Goal: Information Seeking & Learning: Learn about a topic

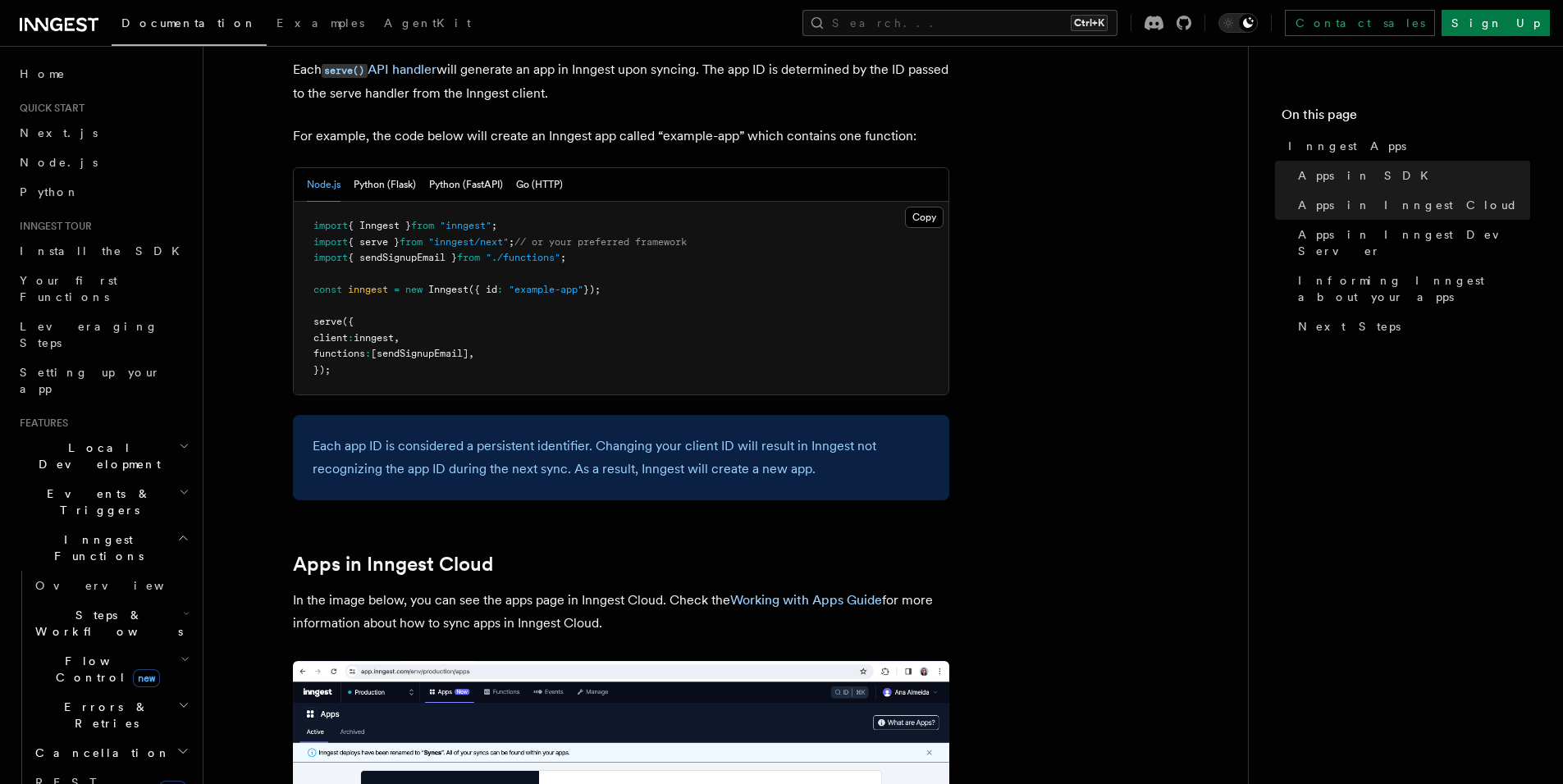
scroll to position [878, 0]
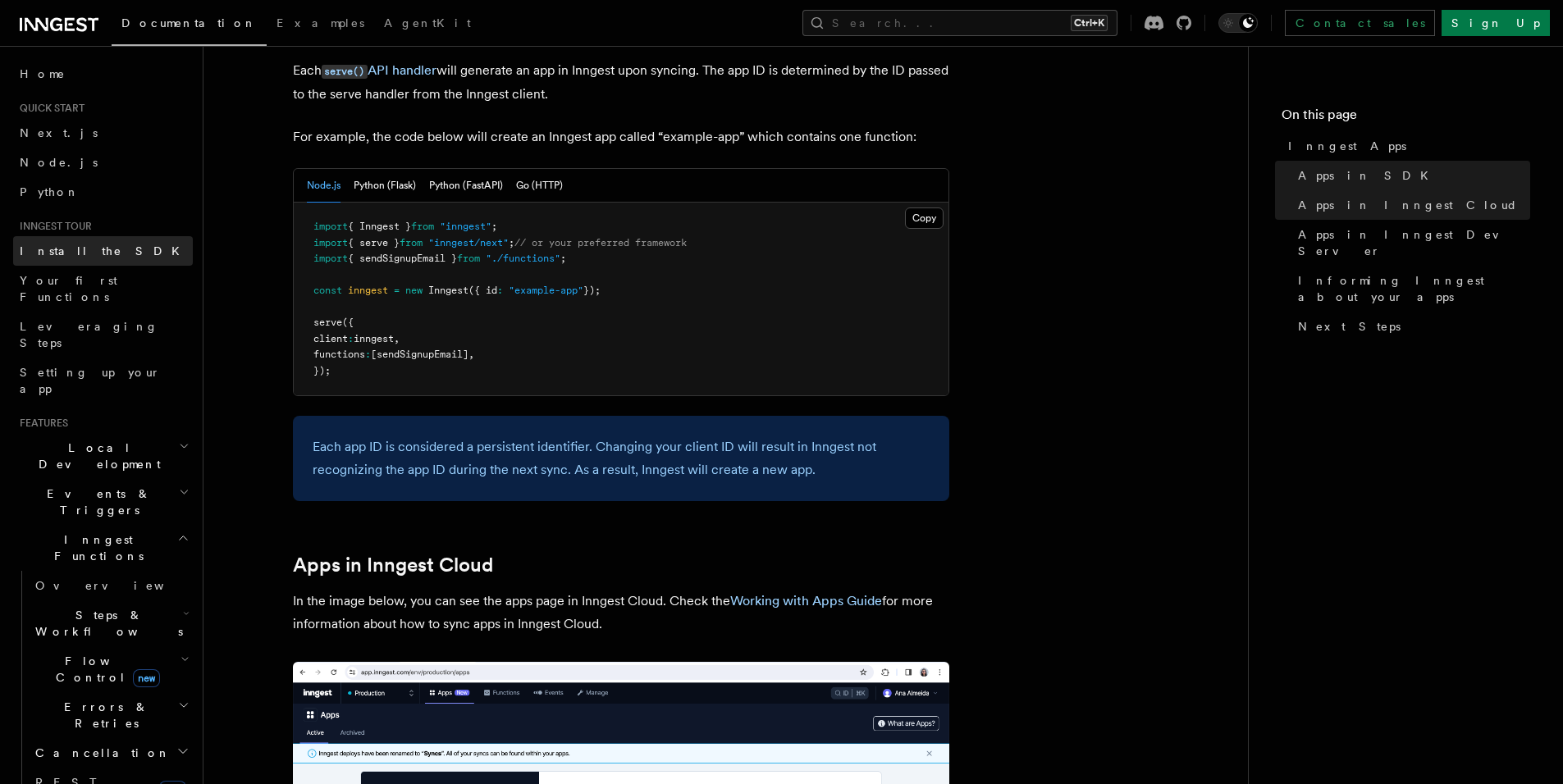
click at [124, 259] on link "Install the SDK" at bounding box center [103, 251] width 180 height 30
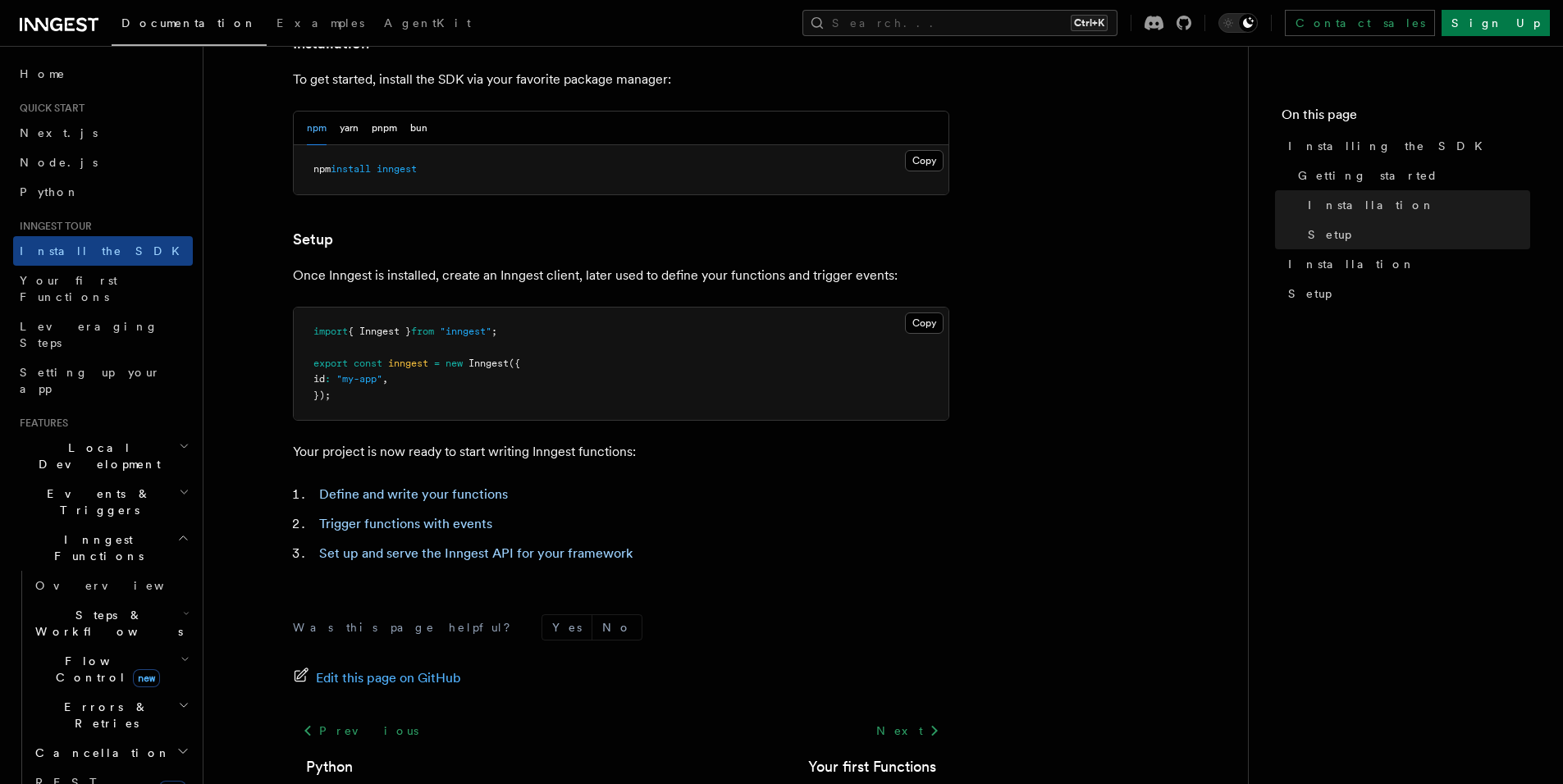
scroll to position [580, 0]
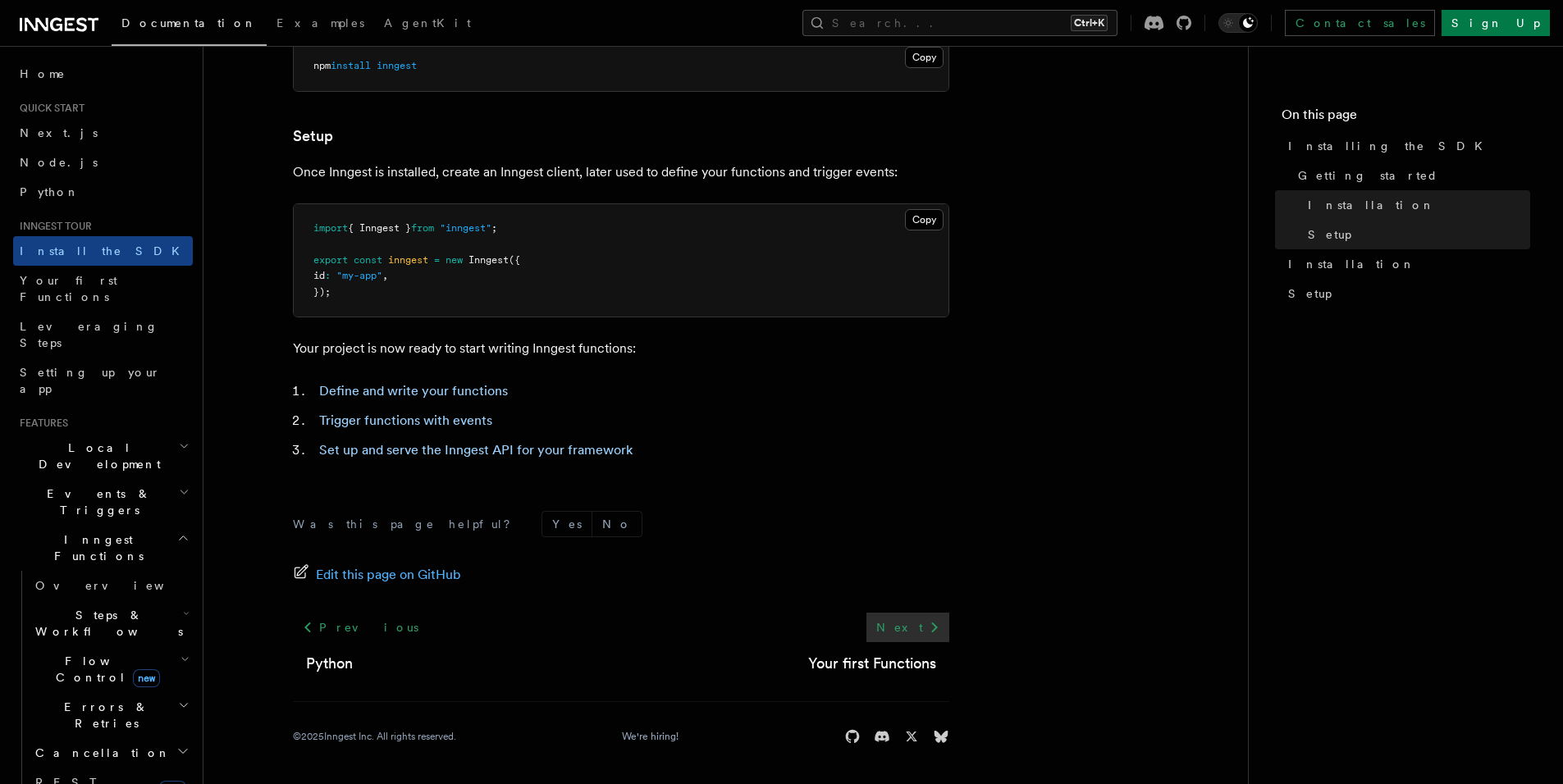
click at [915, 619] on link "Next" at bounding box center [908, 628] width 83 height 30
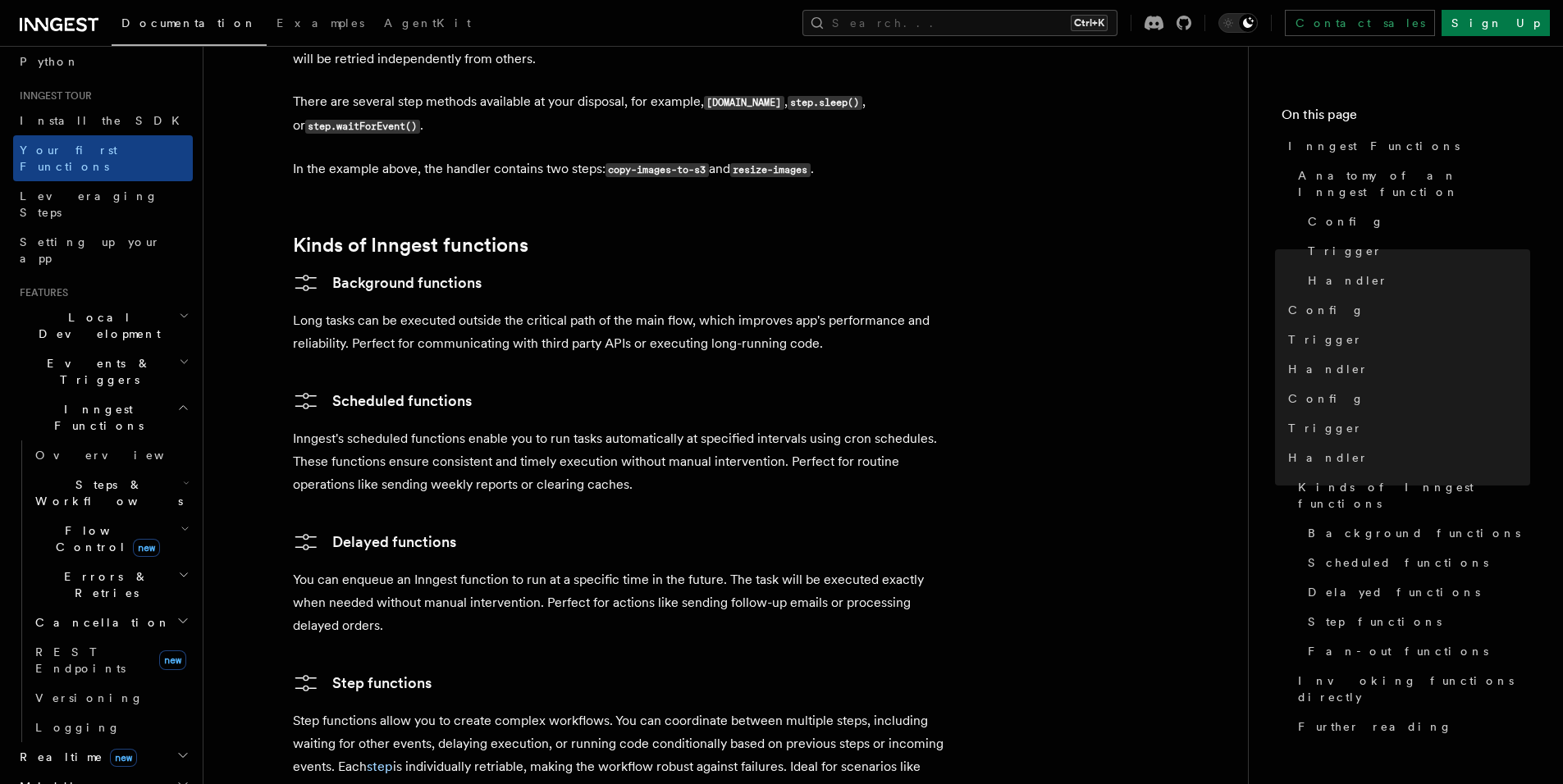
scroll to position [132, 0]
click at [152, 514] on h2 "Flow Control new" at bounding box center [110, 537] width 164 height 46
click at [129, 475] on span "Steps & Workflows" at bounding box center [105, 492] width 154 height 33
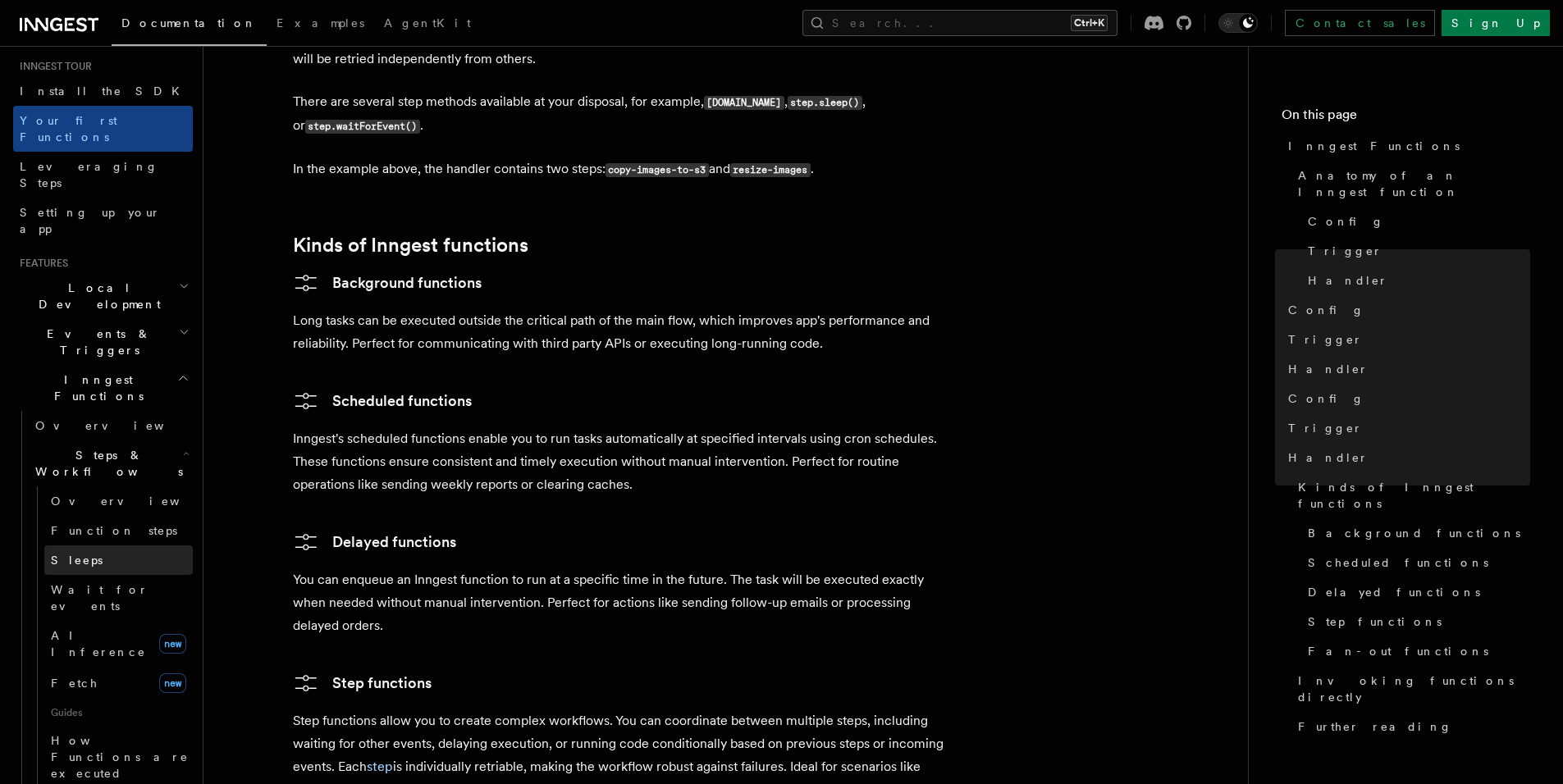
scroll to position [159, 0]
click at [127, 320] on h2 "Events & Triggers" at bounding box center [103, 343] width 180 height 46
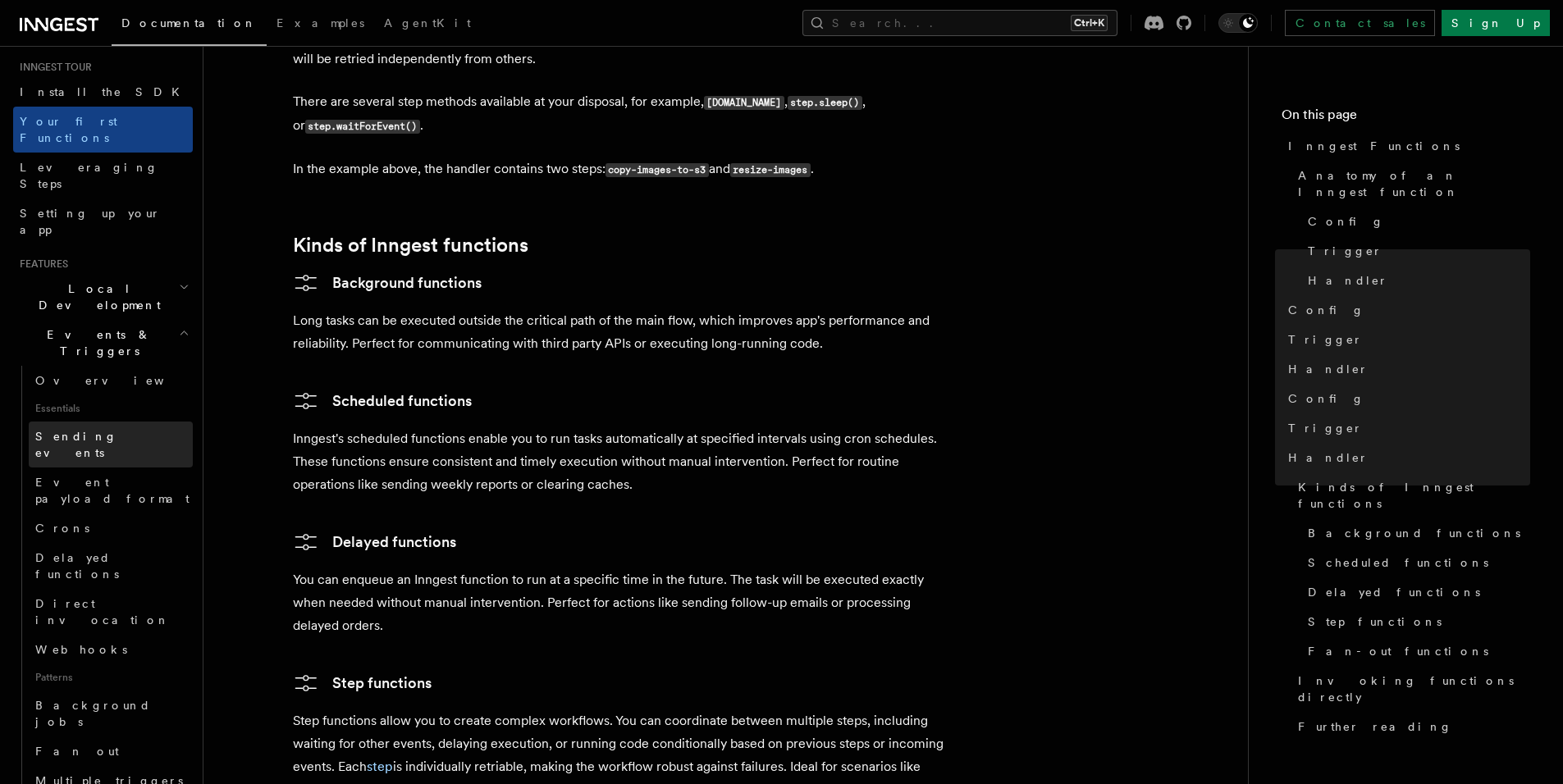
click at [126, 422] on link "Sending events" at bounding box center [110, 445] width 164 height 46
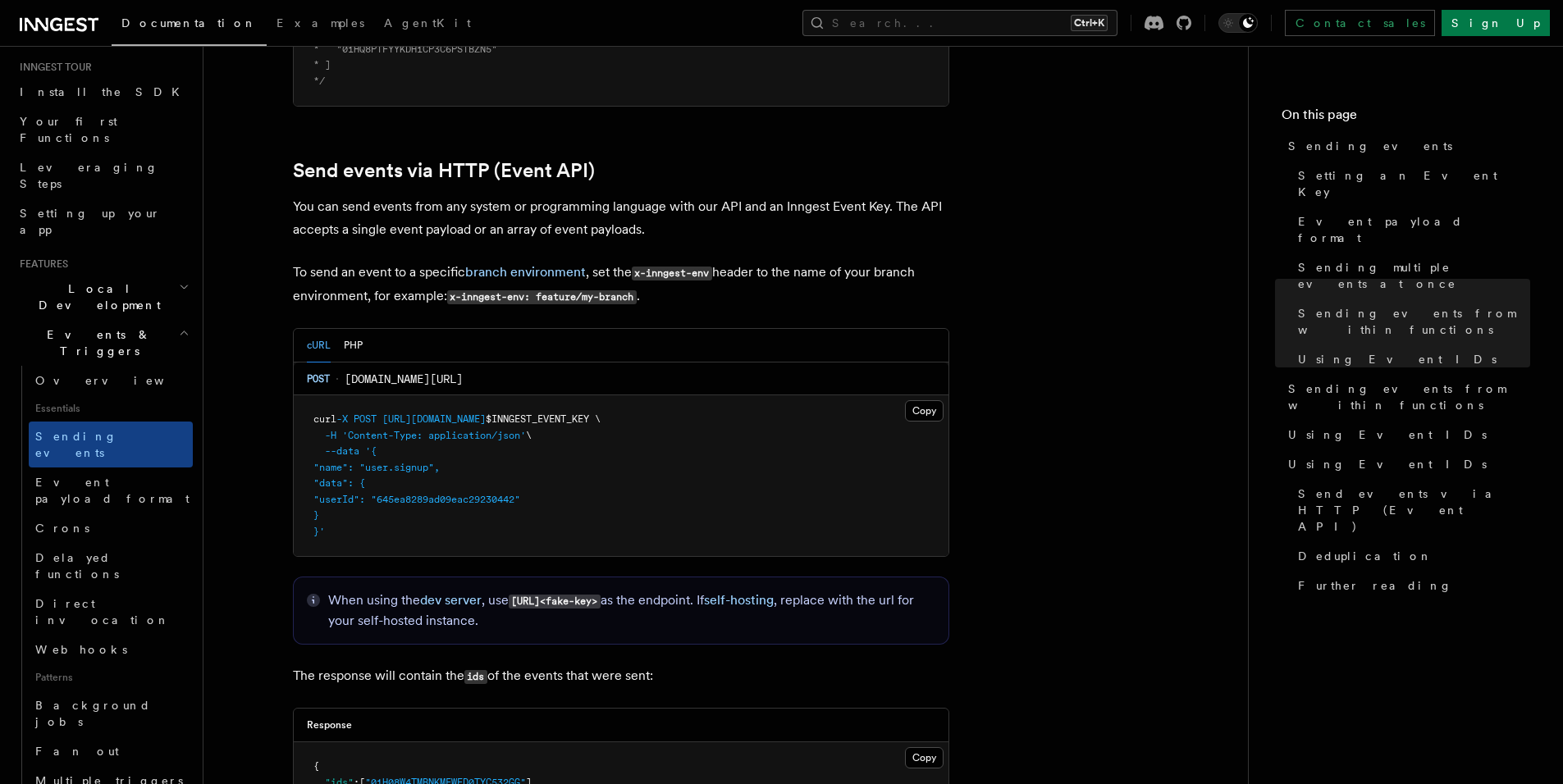
scroll to position [3334, 0]
click at [559, 413] on span "$INNGEST_EVENT_KEY \" at bounding box center [542, 418] width 115 height 12
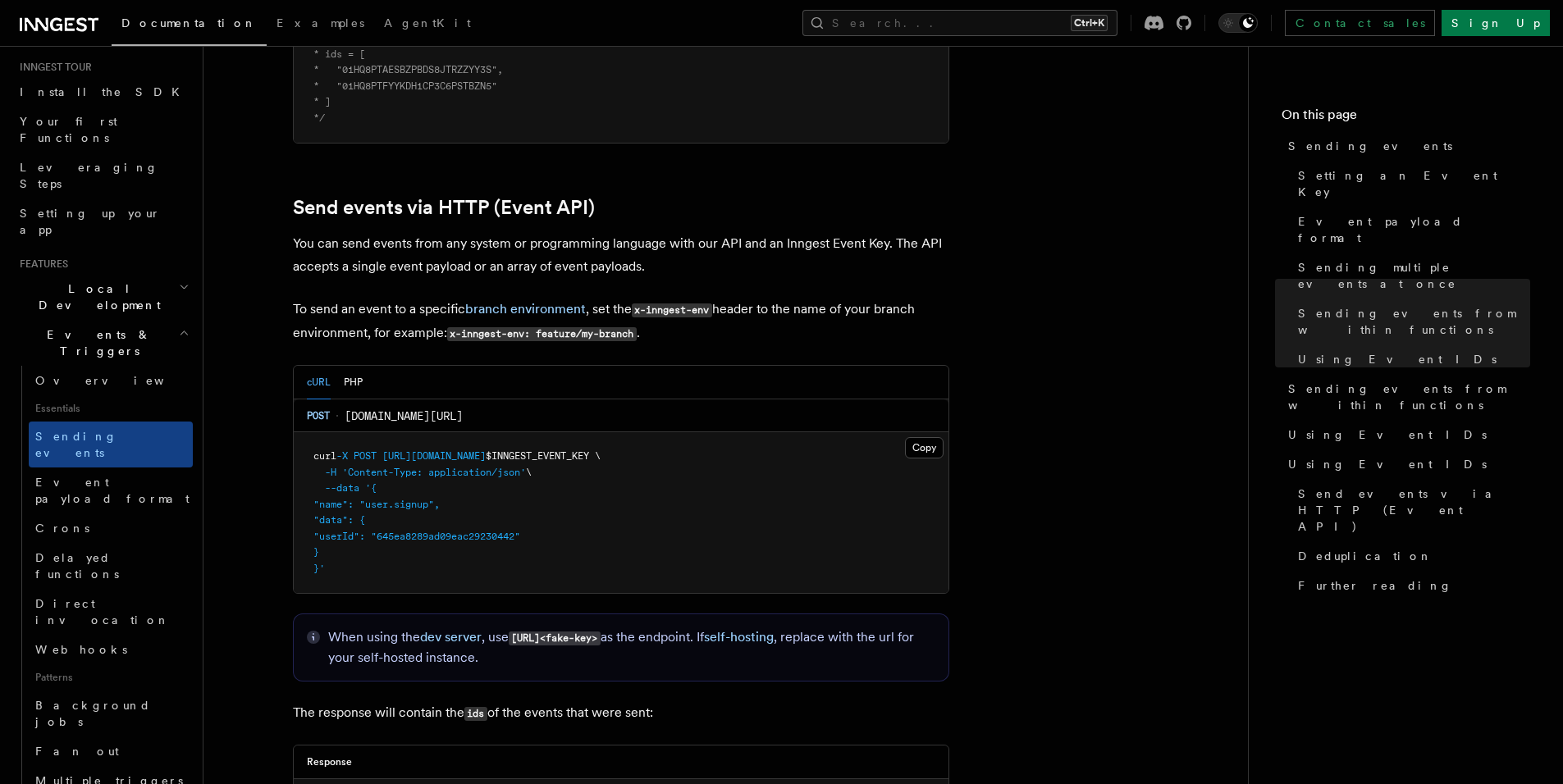
scroll to position [3296, 0]
drag, startPoint x: 307, startPoint y: 426, endPoint x: 473, endPoint y: 547, distance: 205.4
click at [473, 547] on pre "curl -X POST https://inn.gs/e/ $INNGEST_EVENT_KEY \ -H 'Content-Type: applicati…" at bounding box center [620, 513] width 655 height 161
copy code "curl -X POST https://inn.gs/e/ $INNGEST_EVENT_KEY \ -H 'Content-Type: applicati…"
click at [353, 366] on button "PHP" at bounding box center [353, 383] width 19 height 34
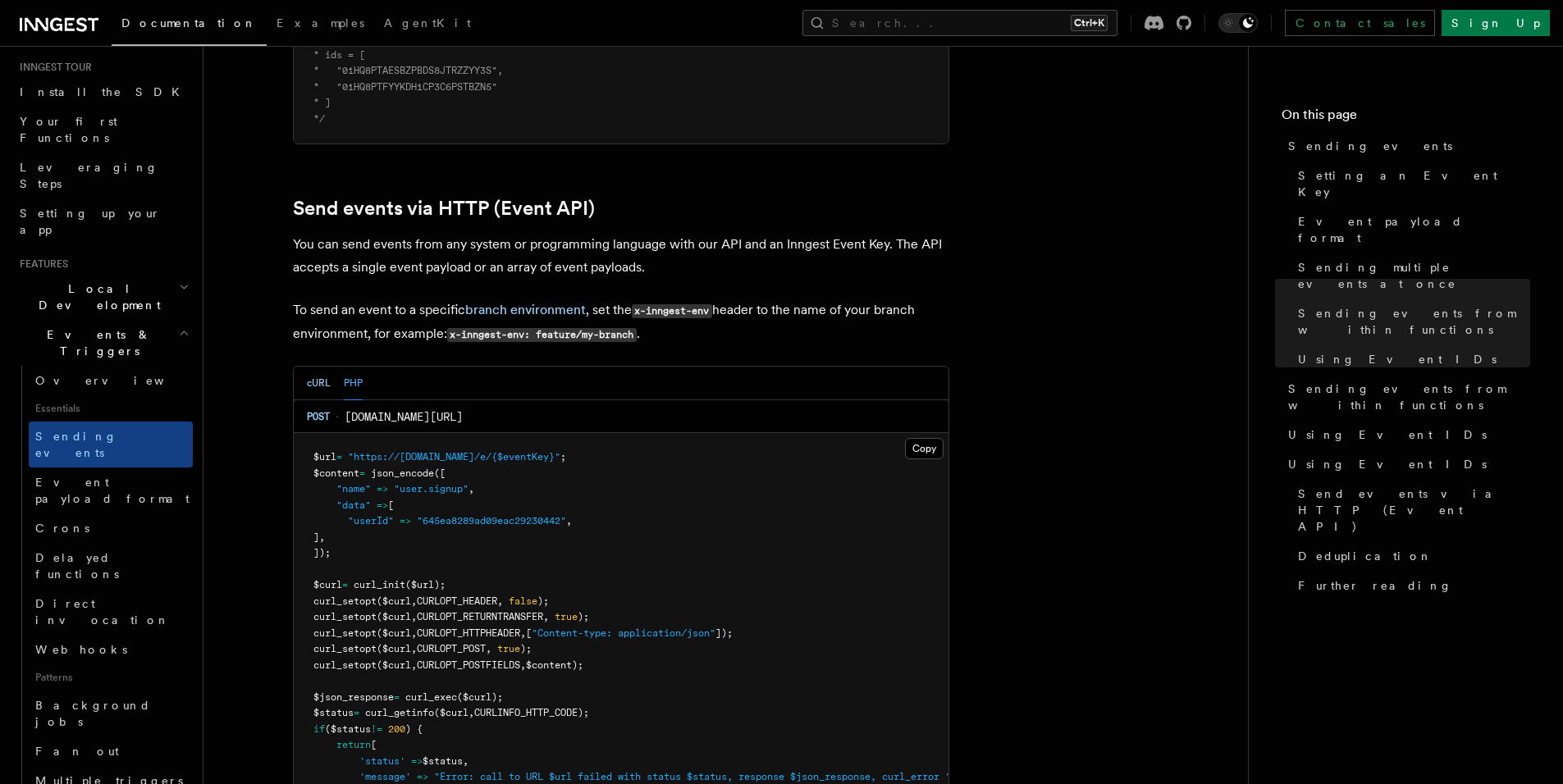
click at [321, 366] on button "cURL" at bounding box center [318, 383] width 24 height 34
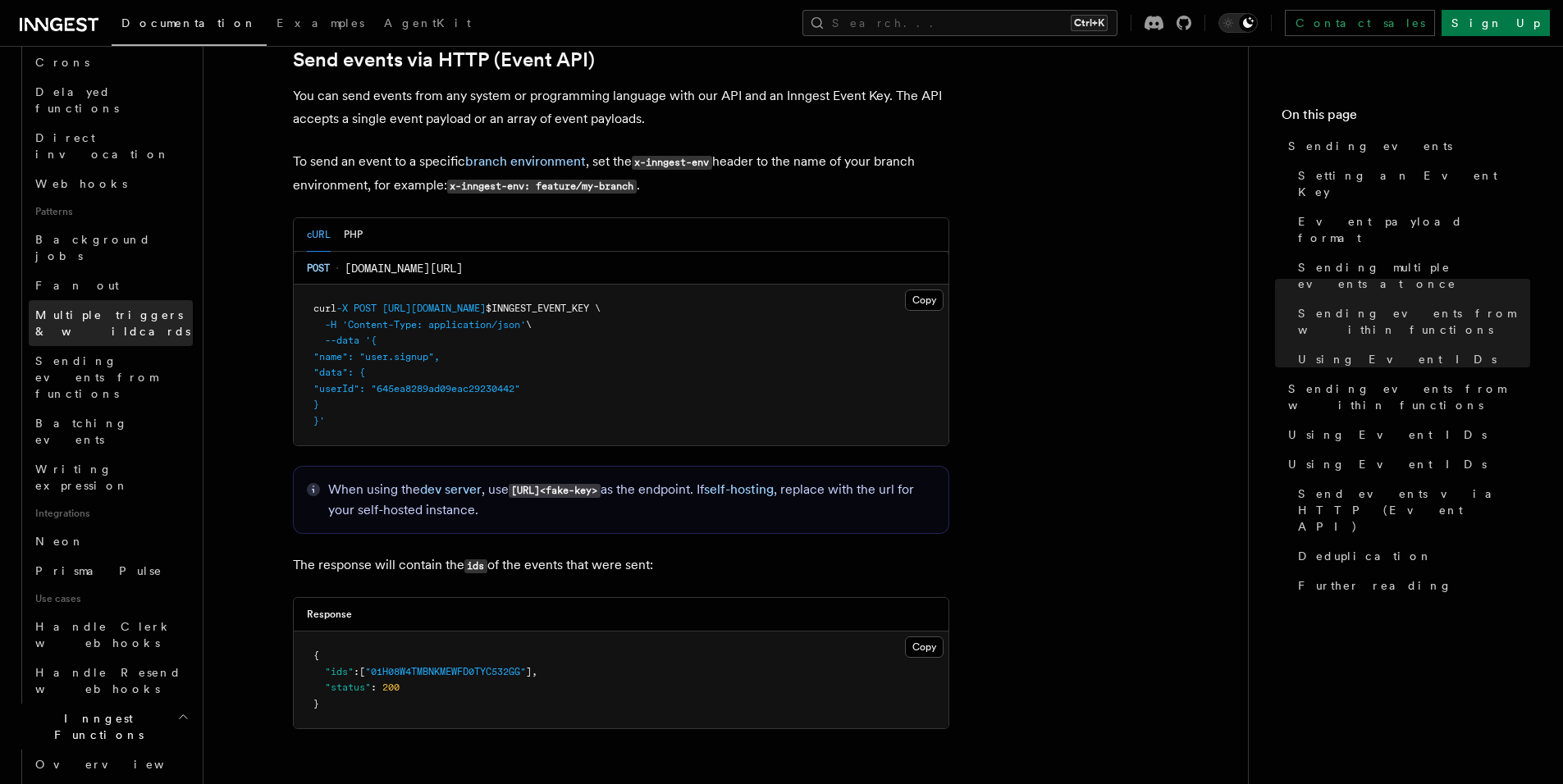
scroll to position [626, 0]
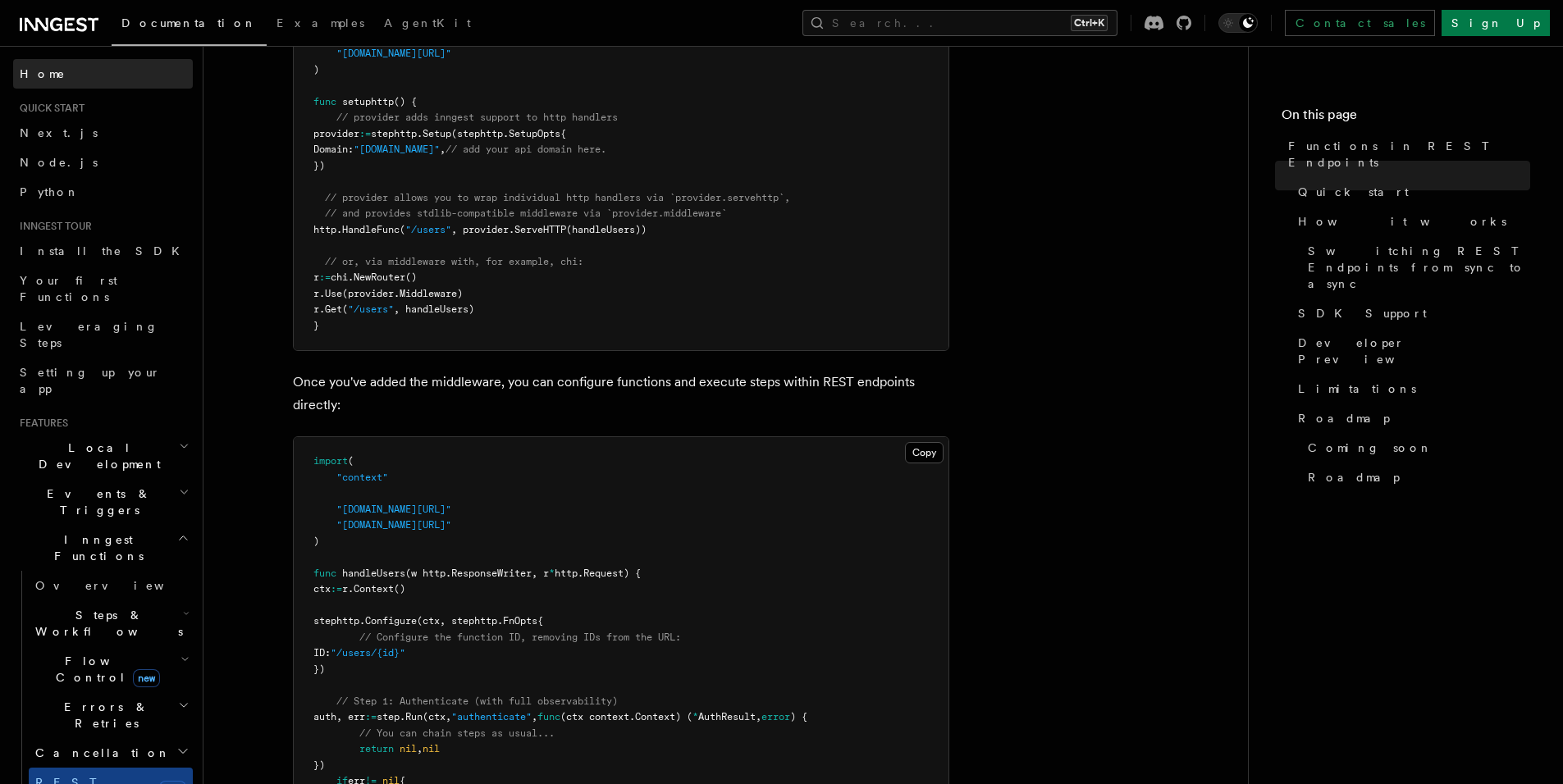
scroll to position [791, 0]
click at [101, 479] on h2 "Events & Triggers" at bounding box center [103, 502] width 180 height 46
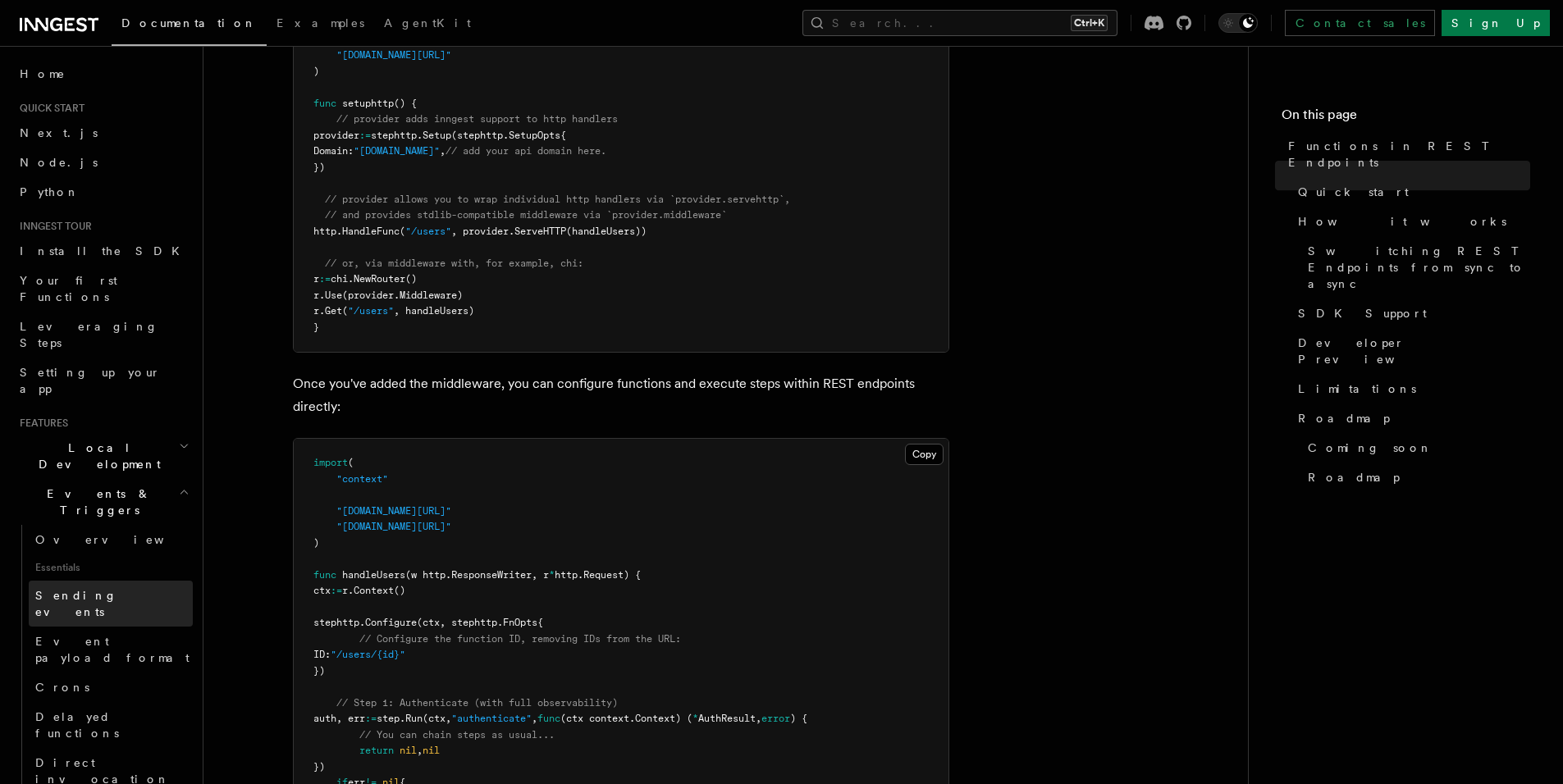
click at [109, 589] on span "Sending events" at bounding box center [77, 604] width 82 height 30
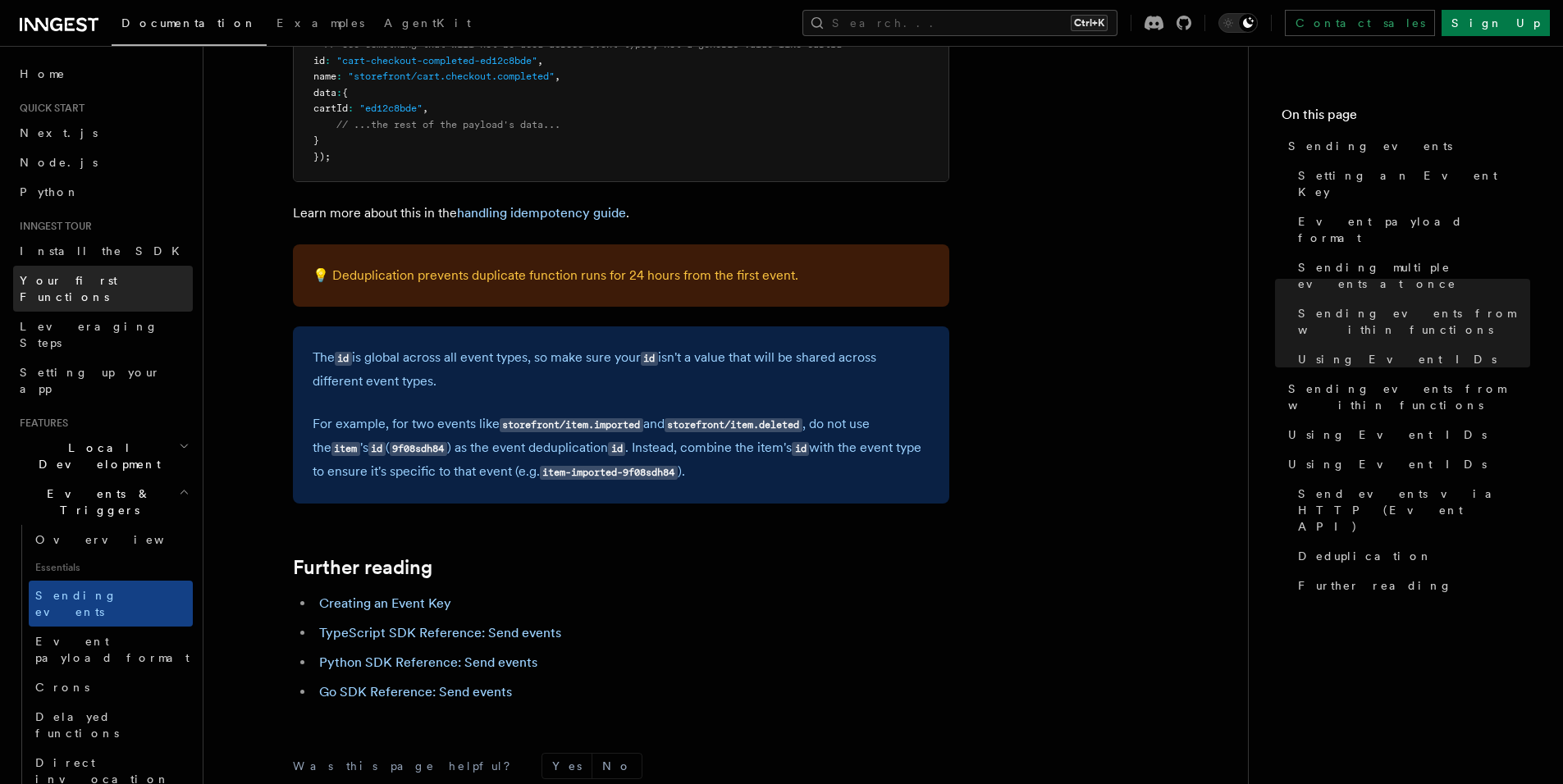
scroll to position [4398, 0]
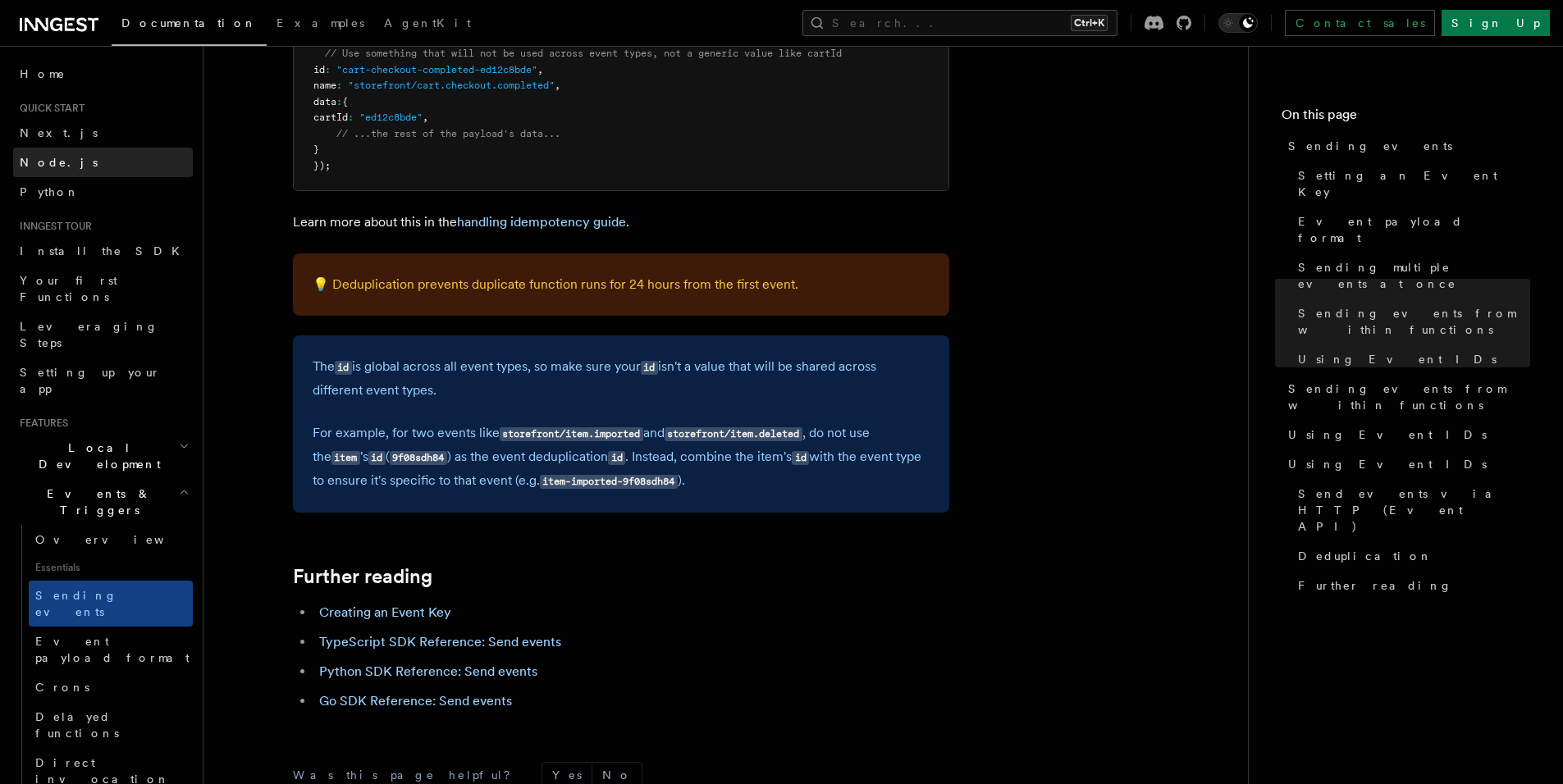
click at [82, 165] on link "Node.js" at bounding box center [103, 162] width 180 height 30
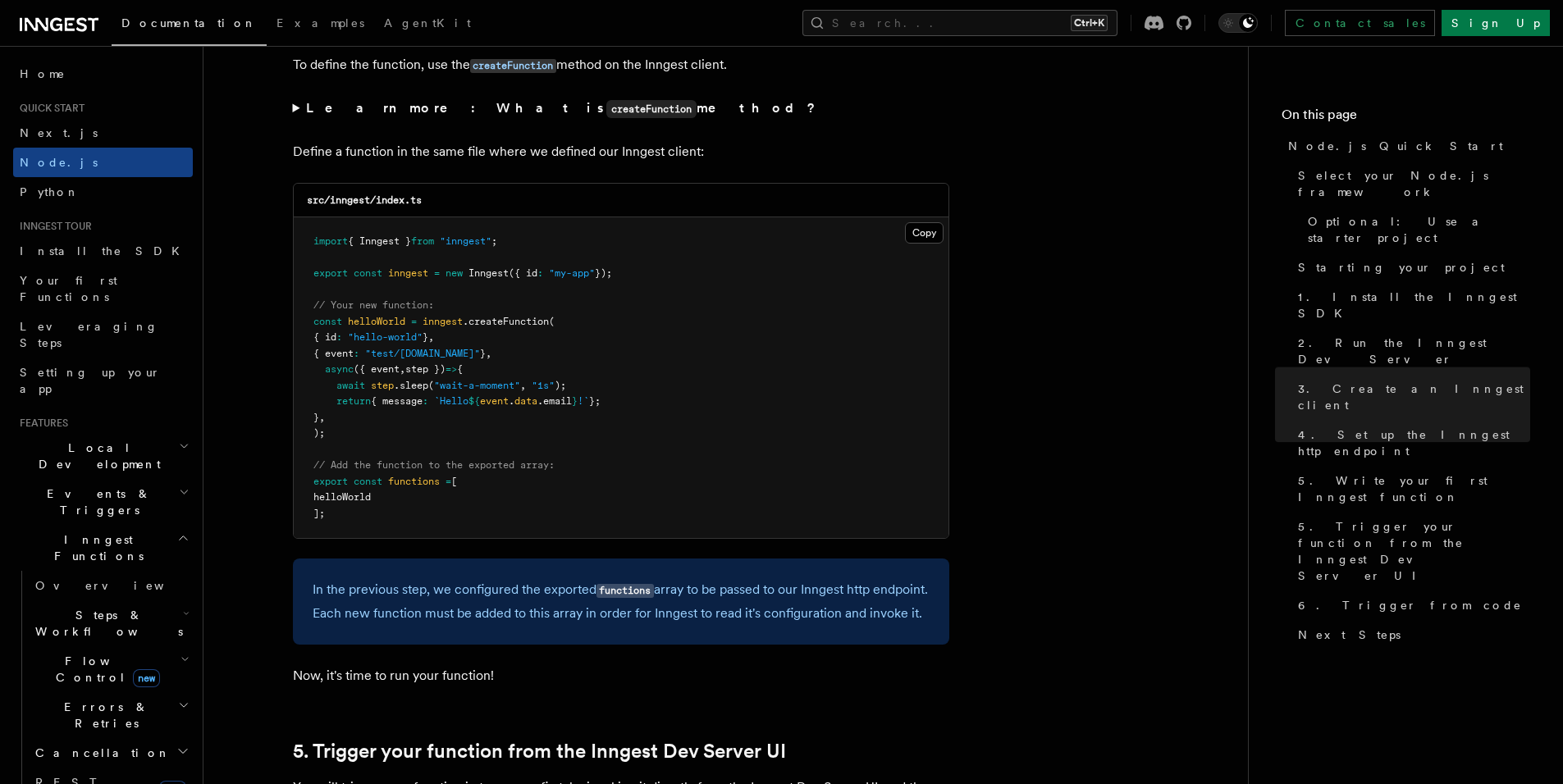
scroll to position [3192, 0]
click at [120, 253] on link "Install the SDK" at bounding box center [103, 251] width 180 height 30
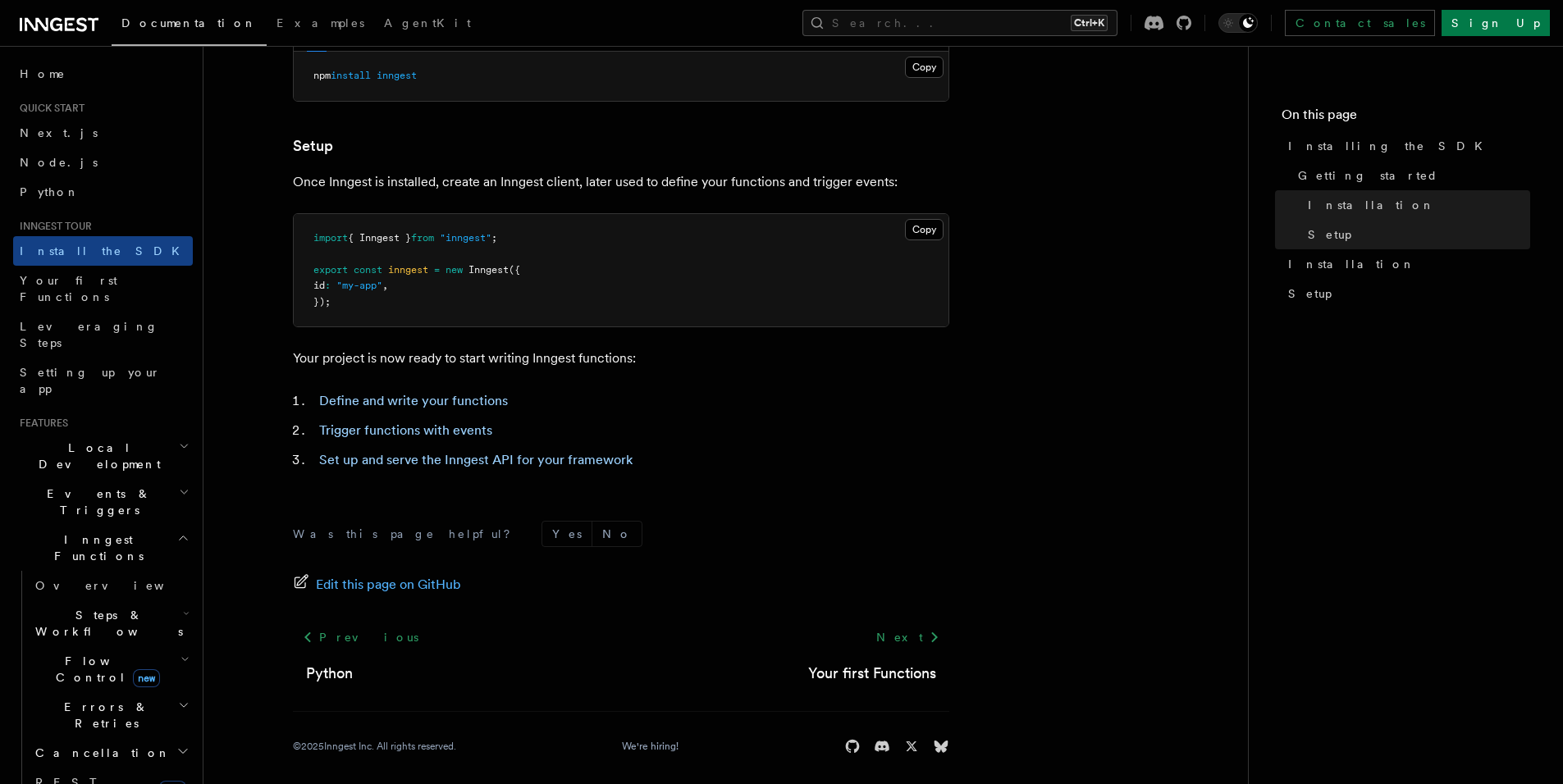
scroll to position [580, 0]
